Goal: Navigation & Orientation: Go to known website

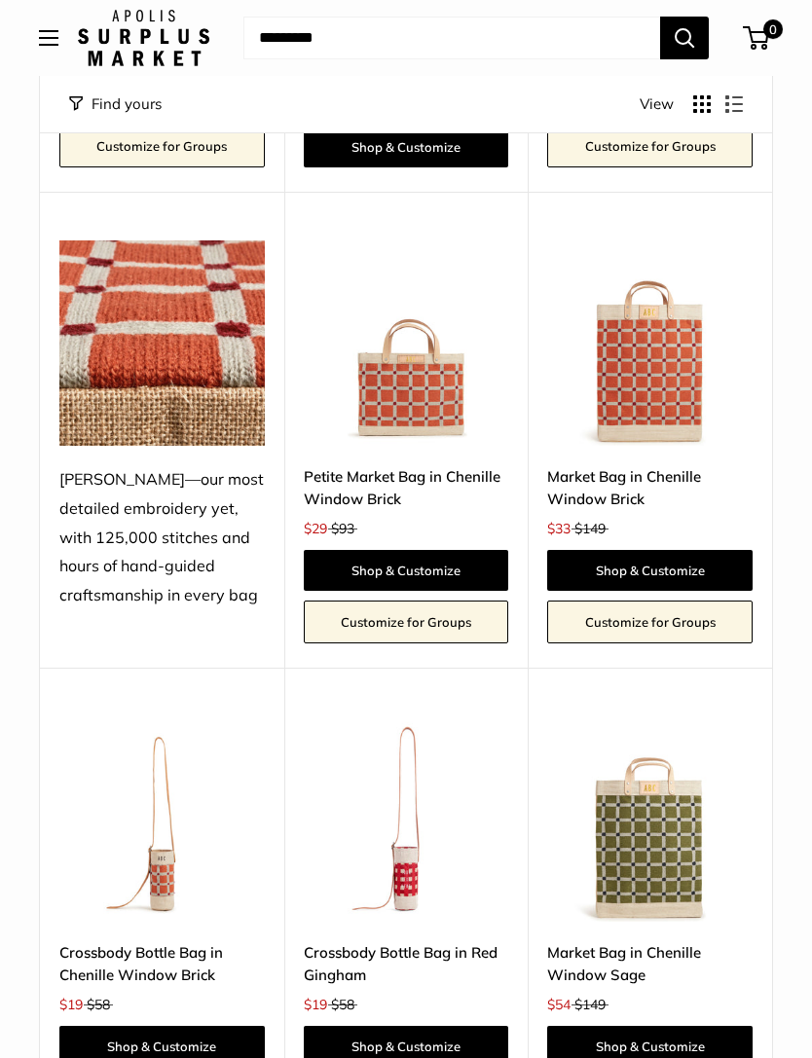
scroll to position [3848, 0]
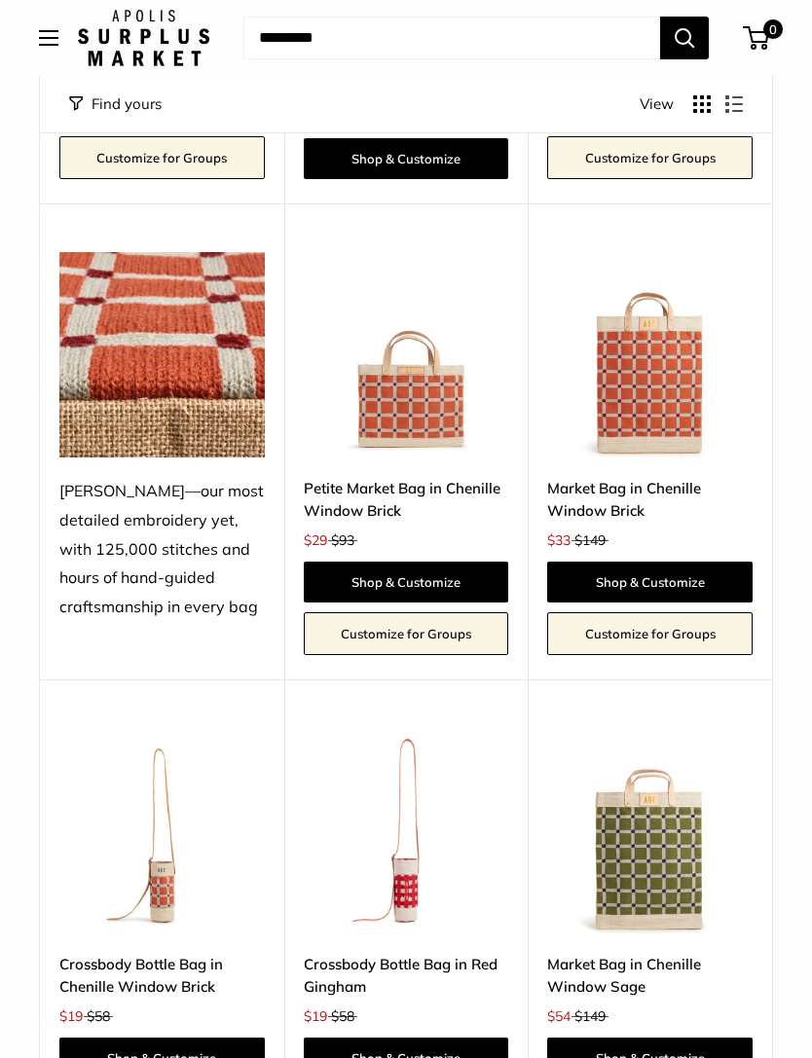
scroll to position [3827, 0]
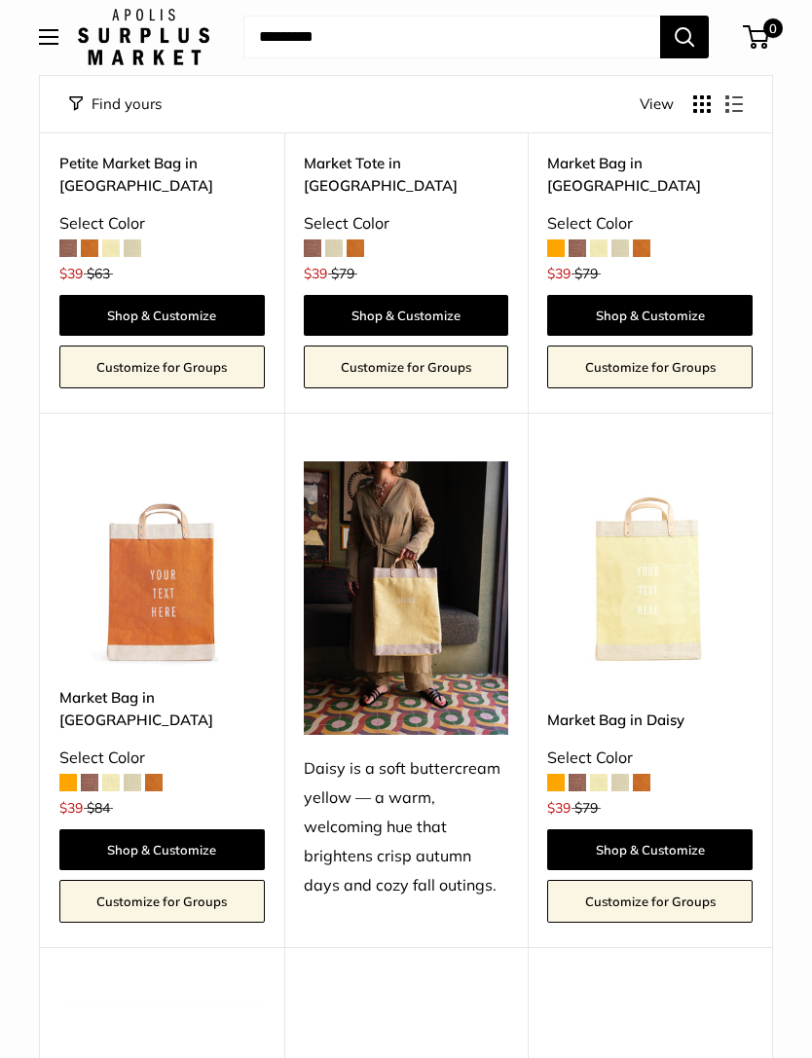
click at [51, 46] on button "Open menu" at bounding box center [48, 38] width 19 height 16
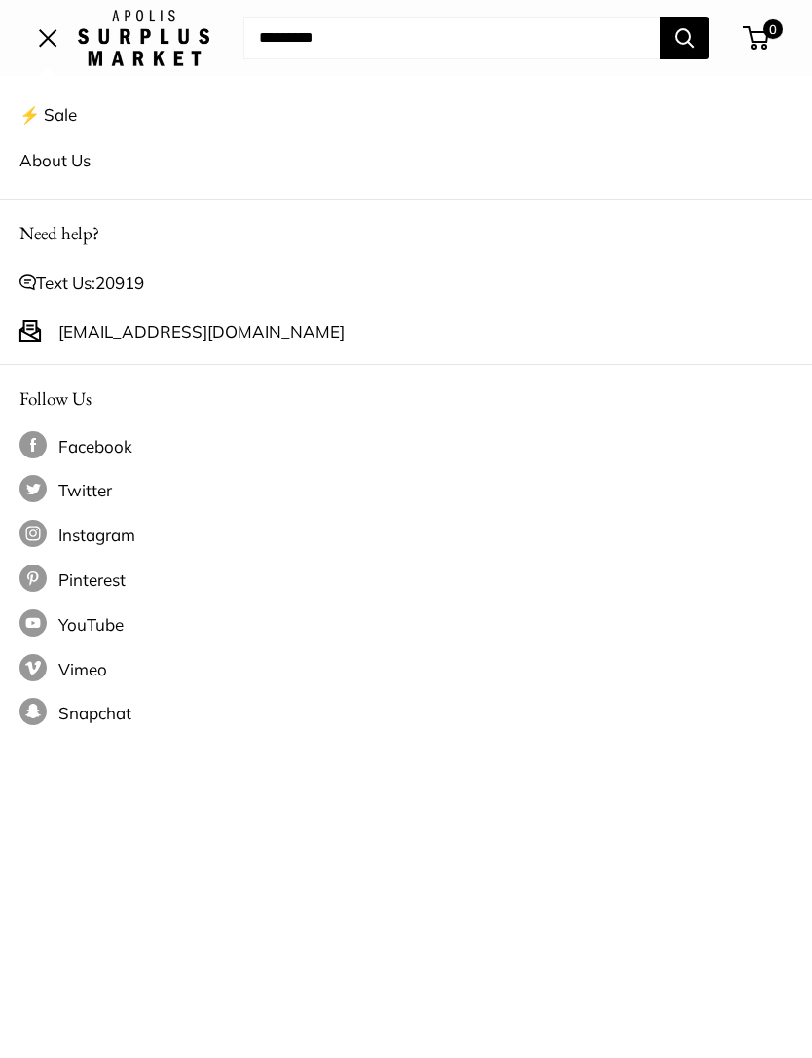
click at [46, 34] on span "Open menu" at bounding box center [48, 37] width 18 height 18
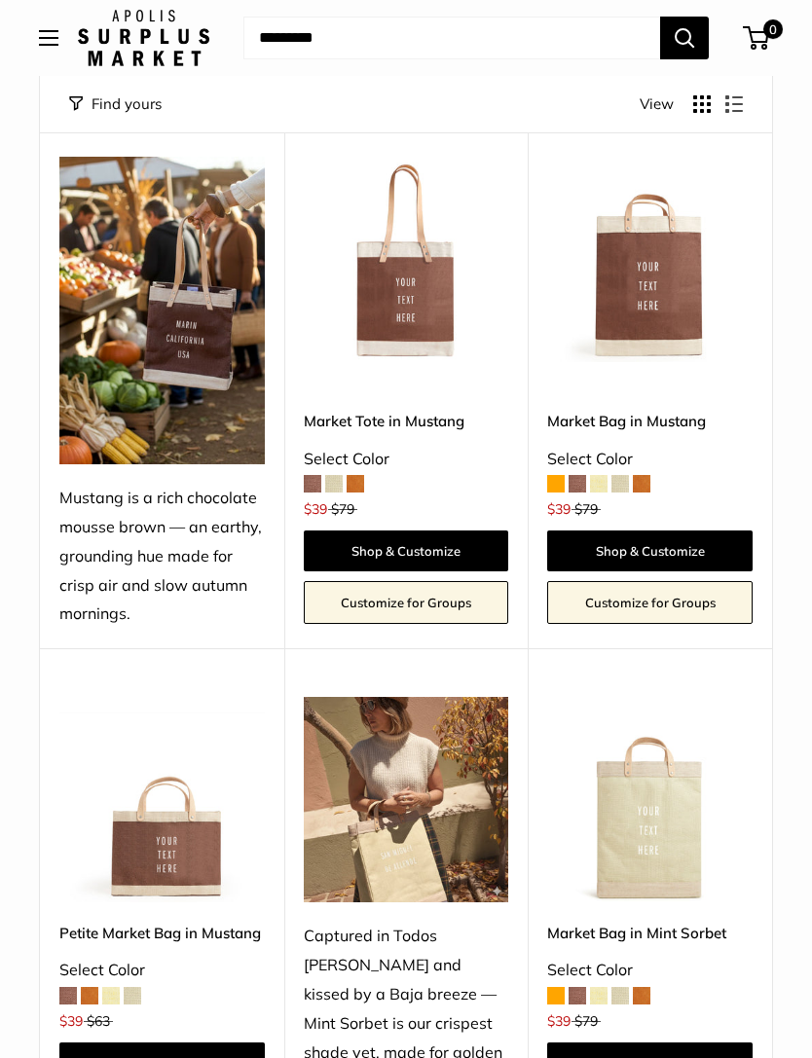
scroll to position [0, 0]
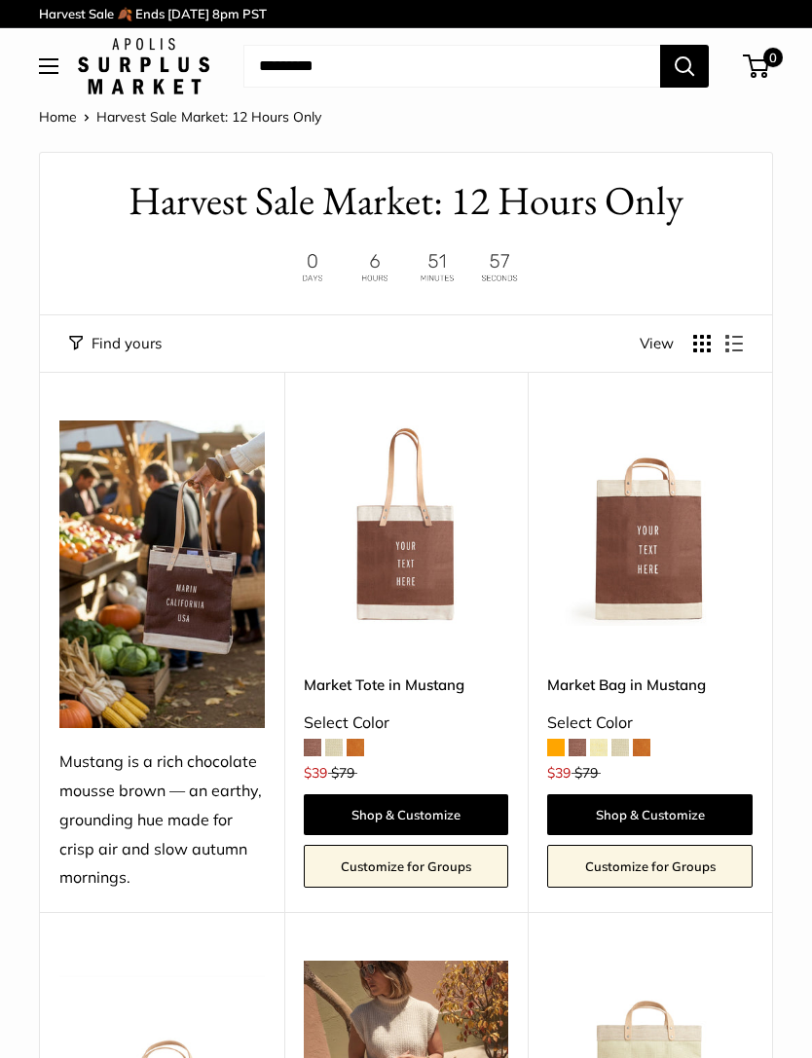
click at [58, 70] on button "Open menu" at bounding box center [48, 66] width 19 height 16
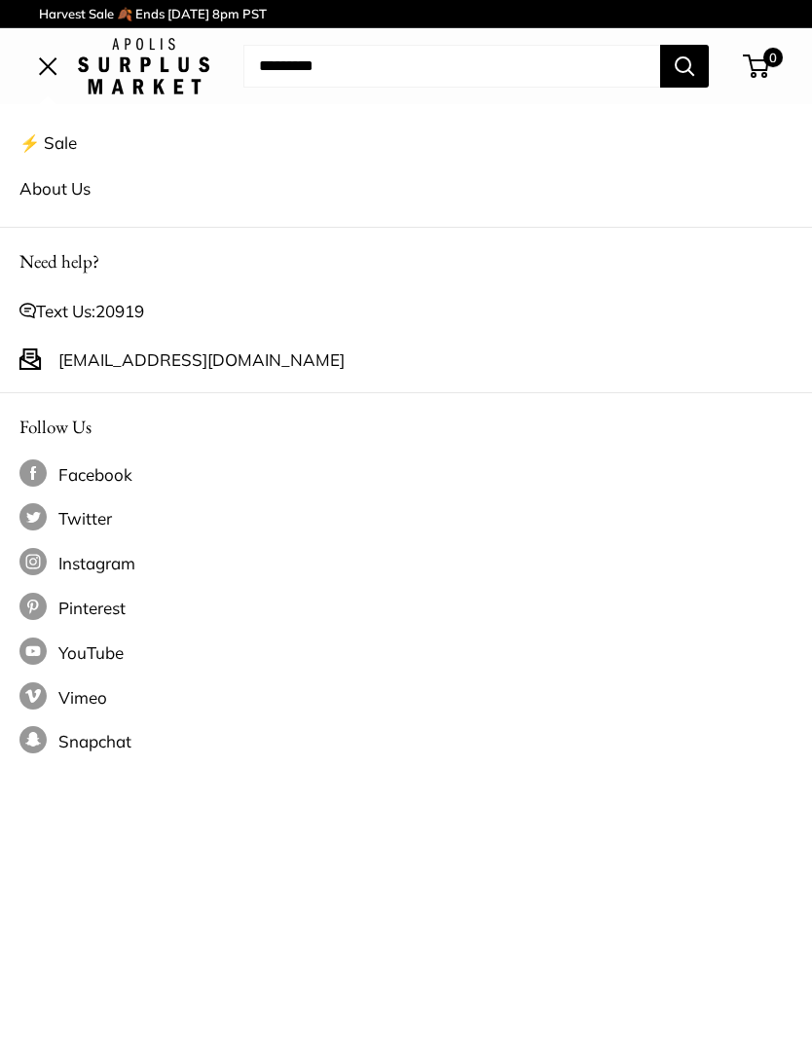
click at [39, 67] on span "Open menu" at bounding box center [48, 65] width 18 height 18
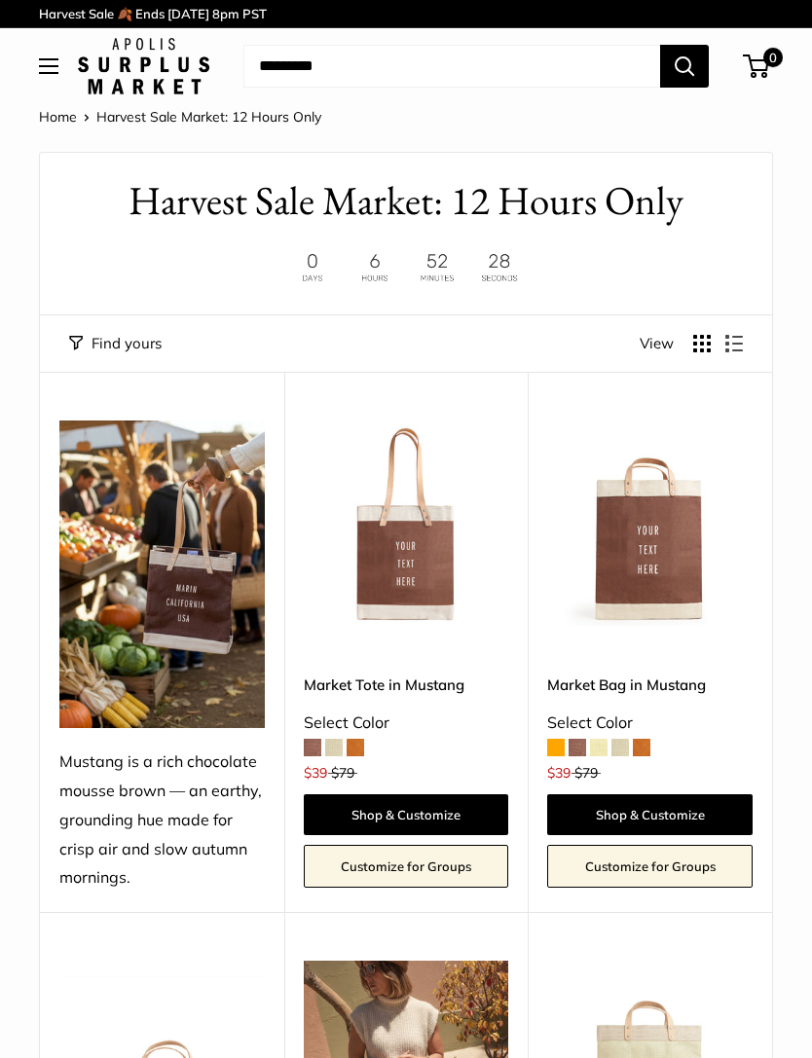
click at [57, 123] on link "Home" at bounding box center [58, 117] width 38 height 18
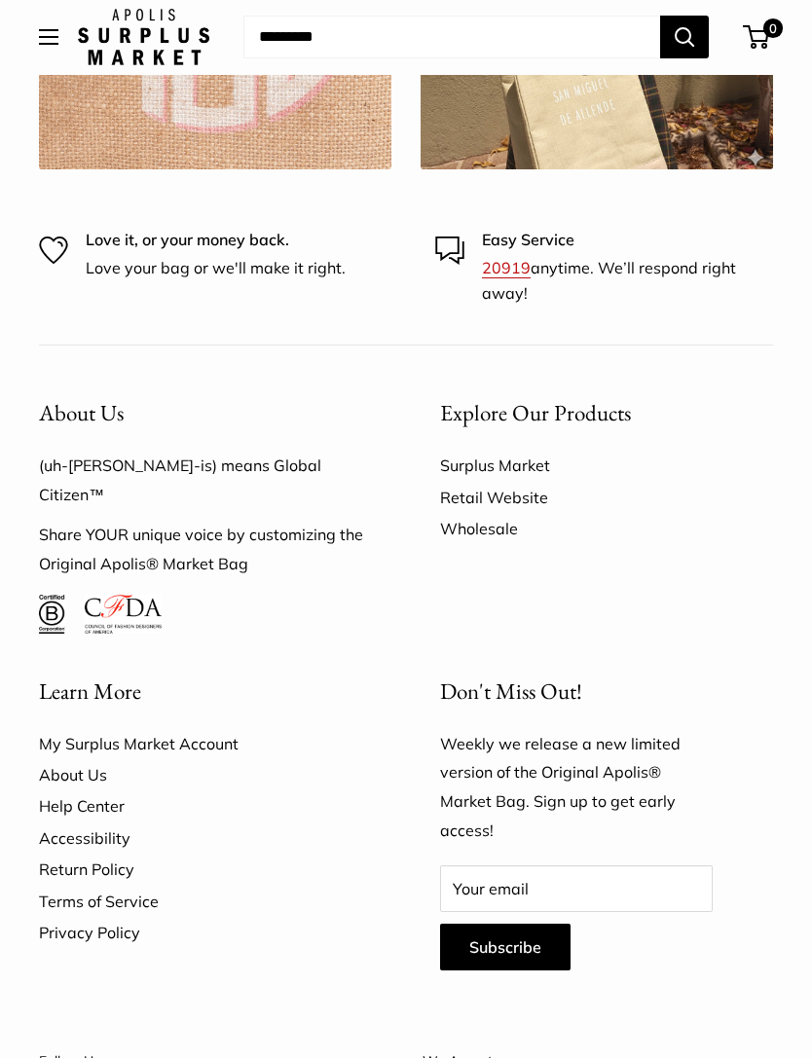
scroll to position [2967, 0]
click at [518, 484] on link "Retail Website" at bounding box center [606, 496] width 333 height 31
